Goal: Navigation & Orientation: Find specific page/section

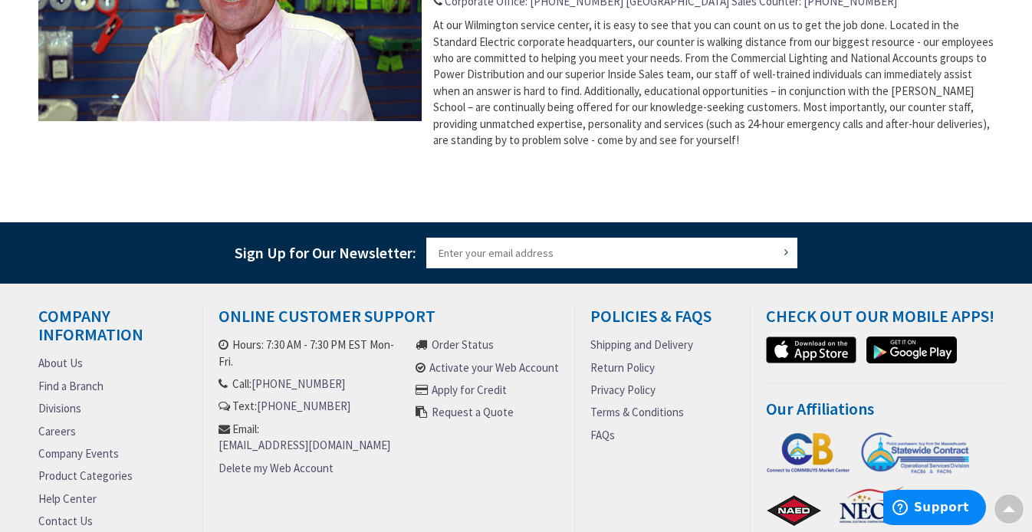
scroll to position [766, 0]
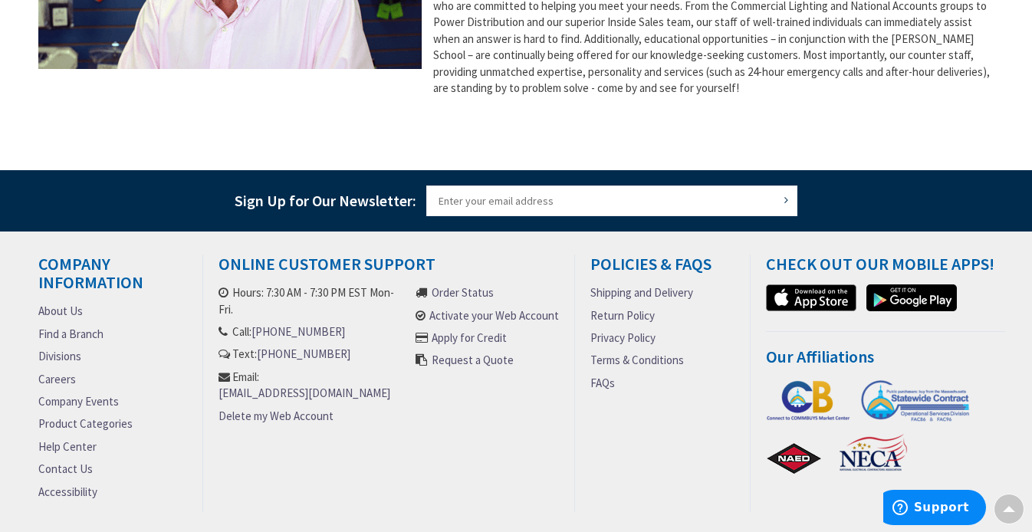
click at [70, 312] on link "About Us" at bounding box center [60, 311] width 44 height 16
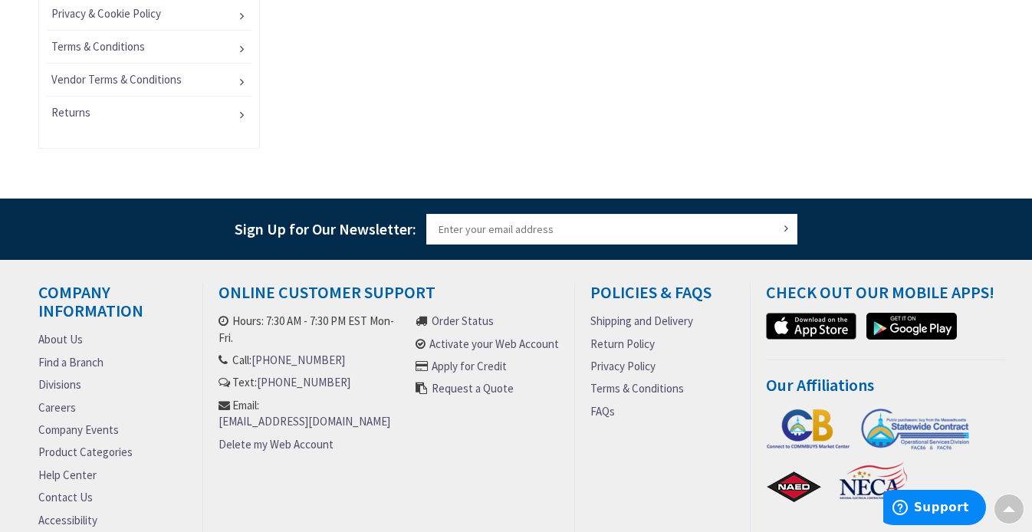
scroll to position [1226, 0]
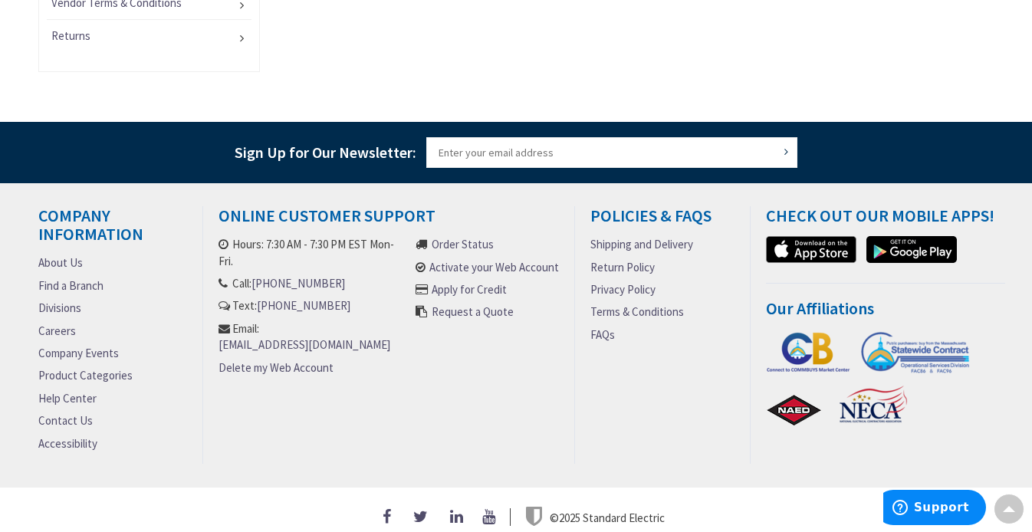
click at [55, 306] on link "Divisions" at bounding box center [59, 308] width 43 height 16
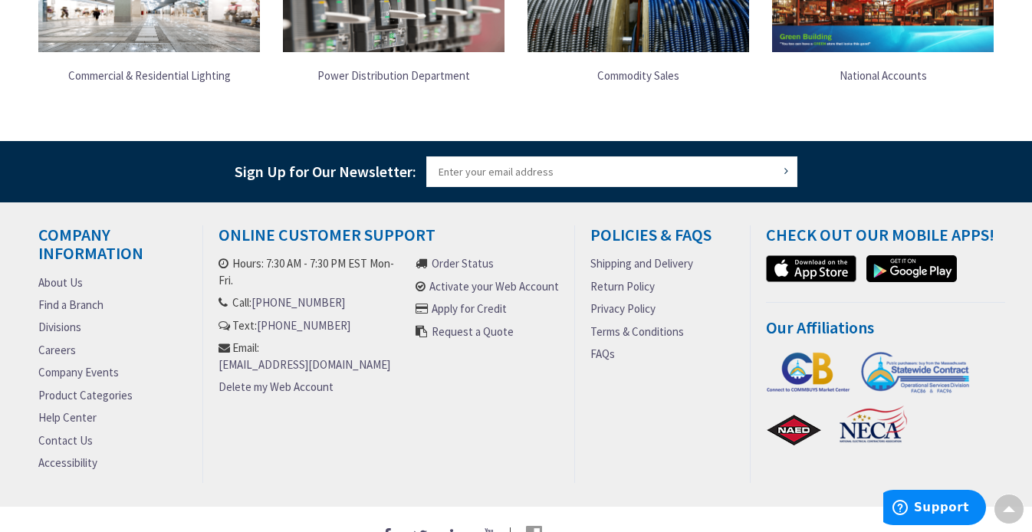
click at [69, 374] on link "Company Events" at bounding box center [78, 372] width 80 height 16
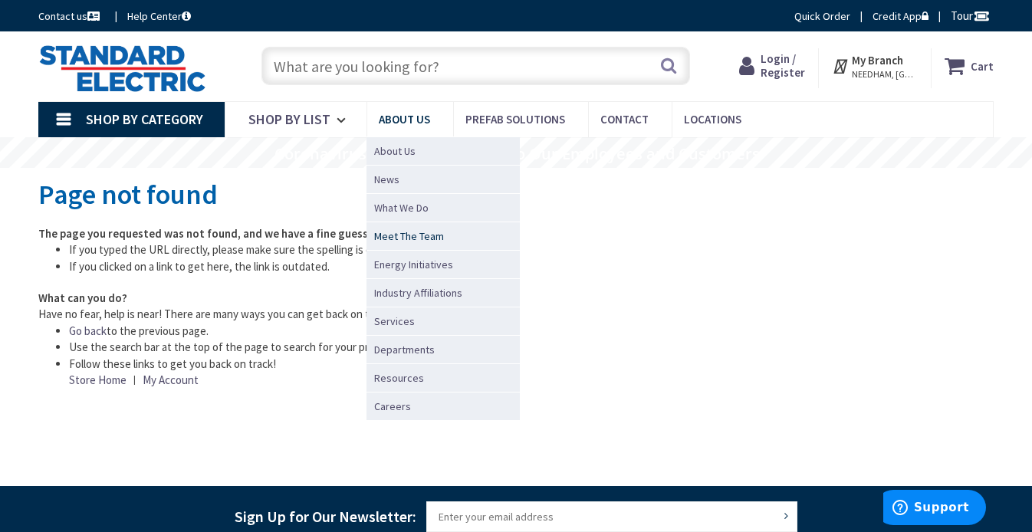
click at [396, 233] on span "Meet The Team" at bounding box center [409, 235] width 70 height 15
